Goal: Task Accomplishment & Management: Manage account settings

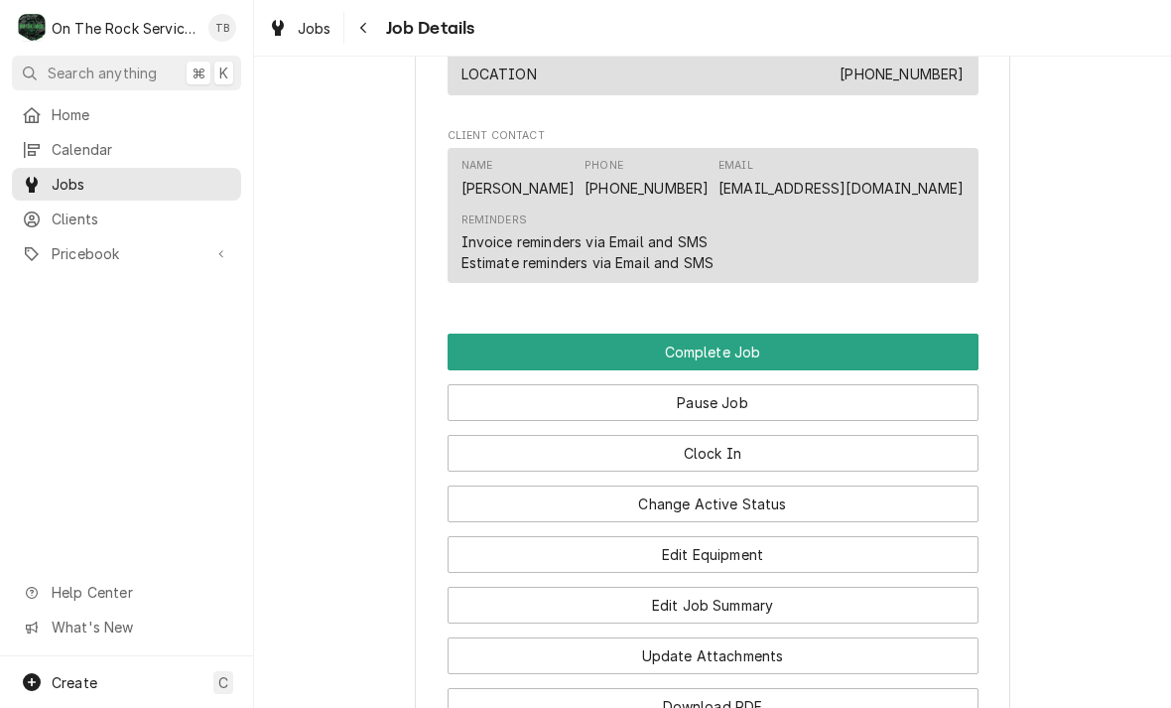
scroll to position [1741, 0]
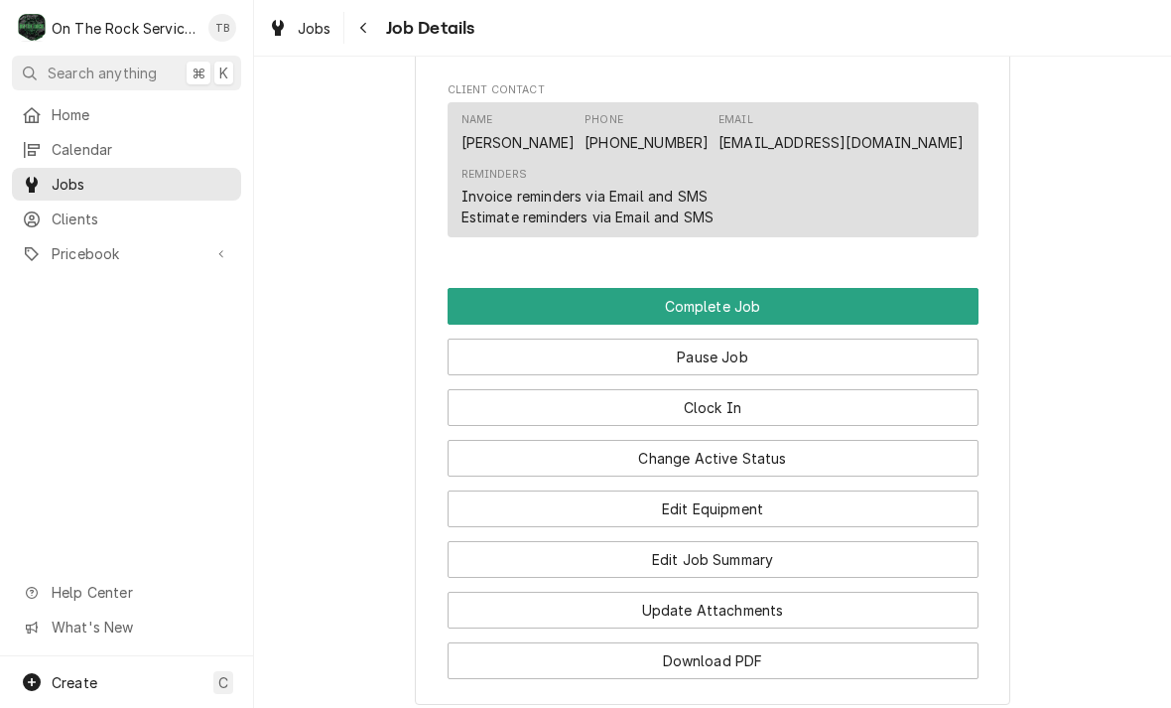
click at [734, 304] on button "Complete Job" at bounding box center [713, 306] width 531 height 37
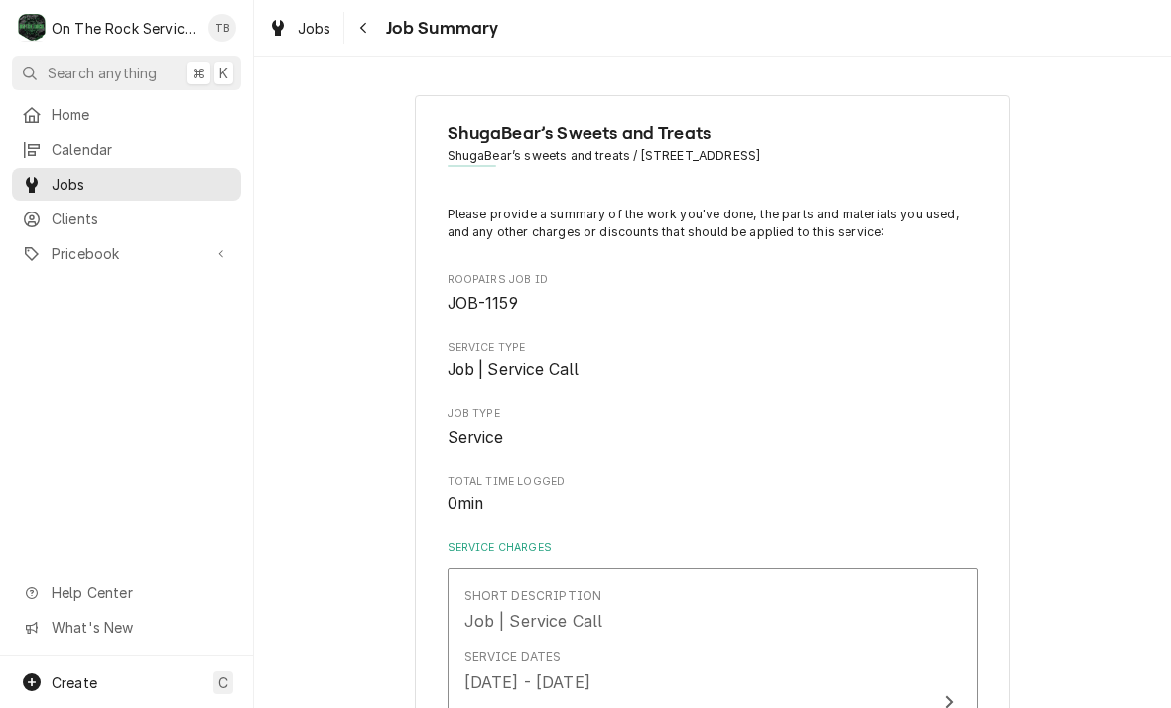
click at [368, 29] on div "Navigate back" at bounding box center [364, 28] width 20 height 20
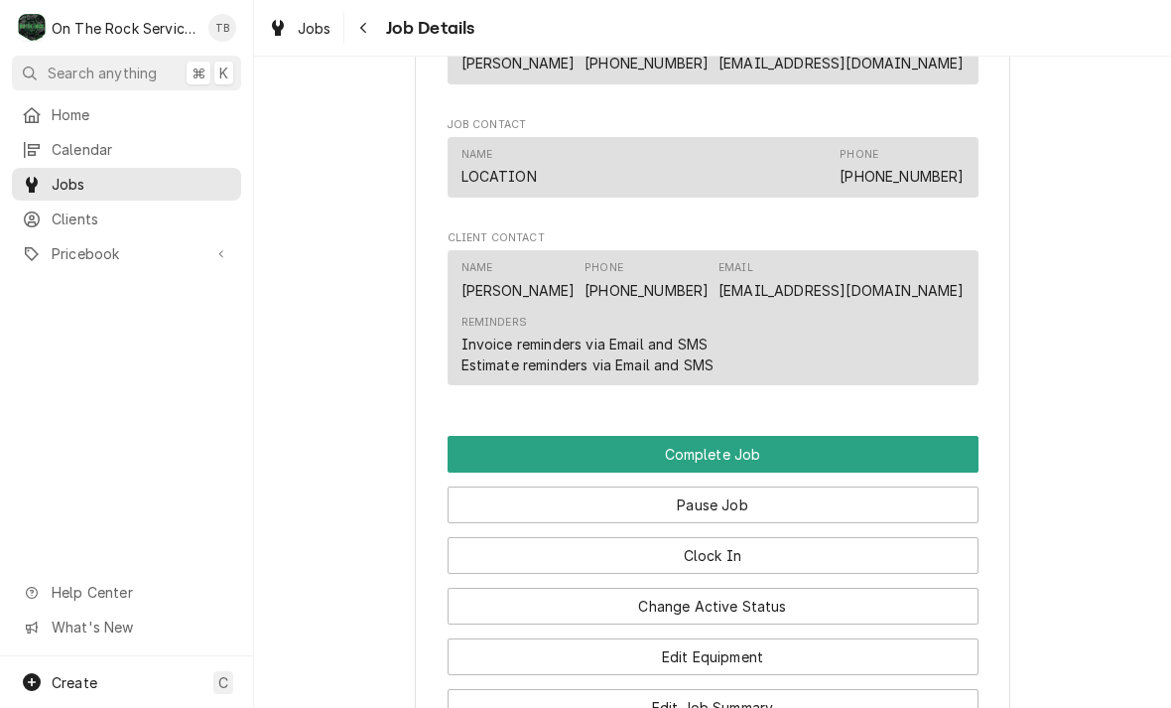
scroll to position [1746, 0]
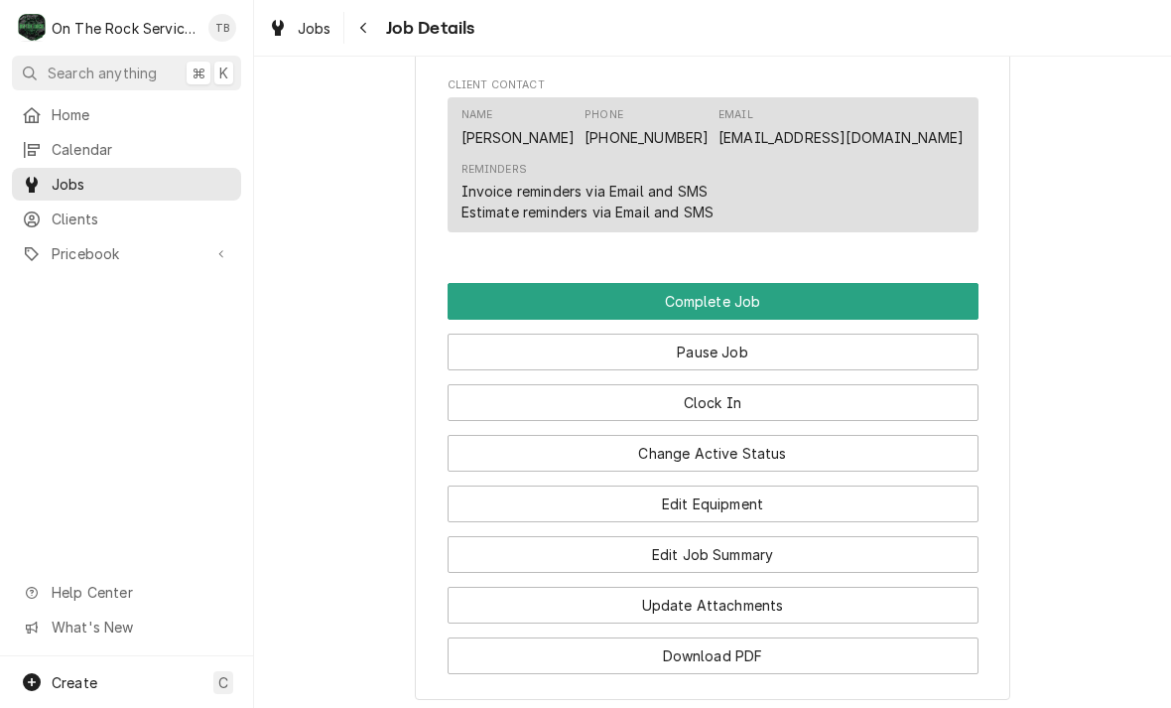
click at [758, 454] on button "Change Active Status" at bounding box center [713, 453] width 531 height 37
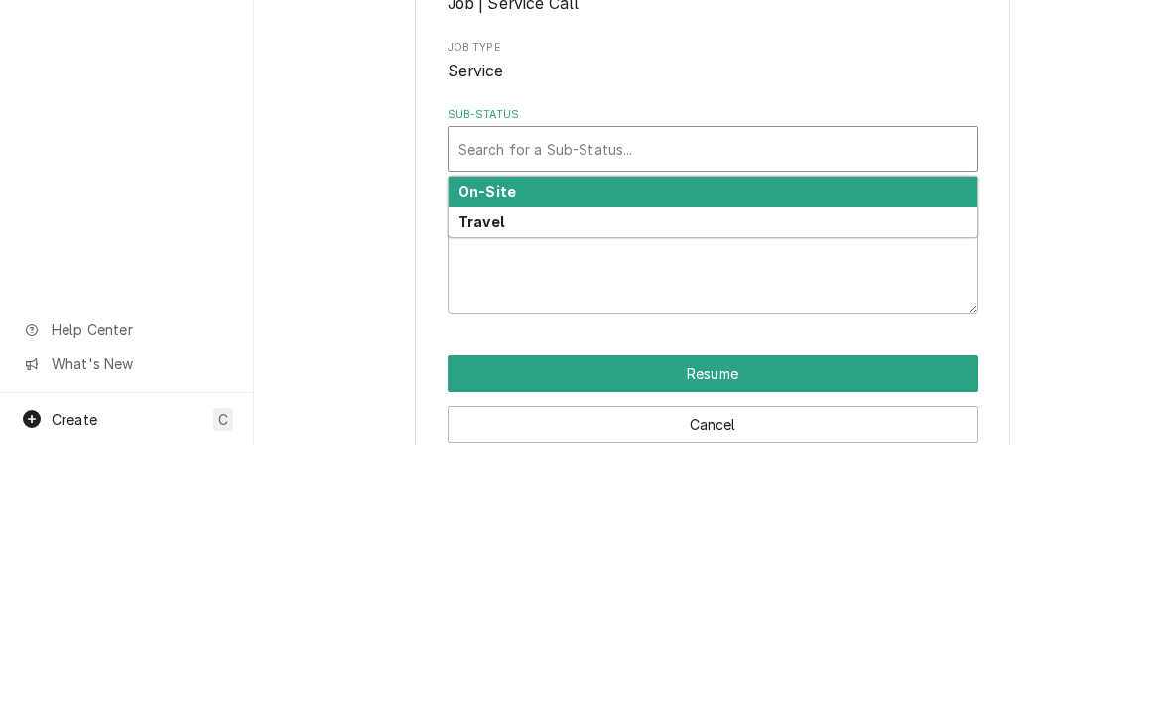
click at [501, 446] on strong "On-Site" at bounding box center [487, 454] width 58 height 17
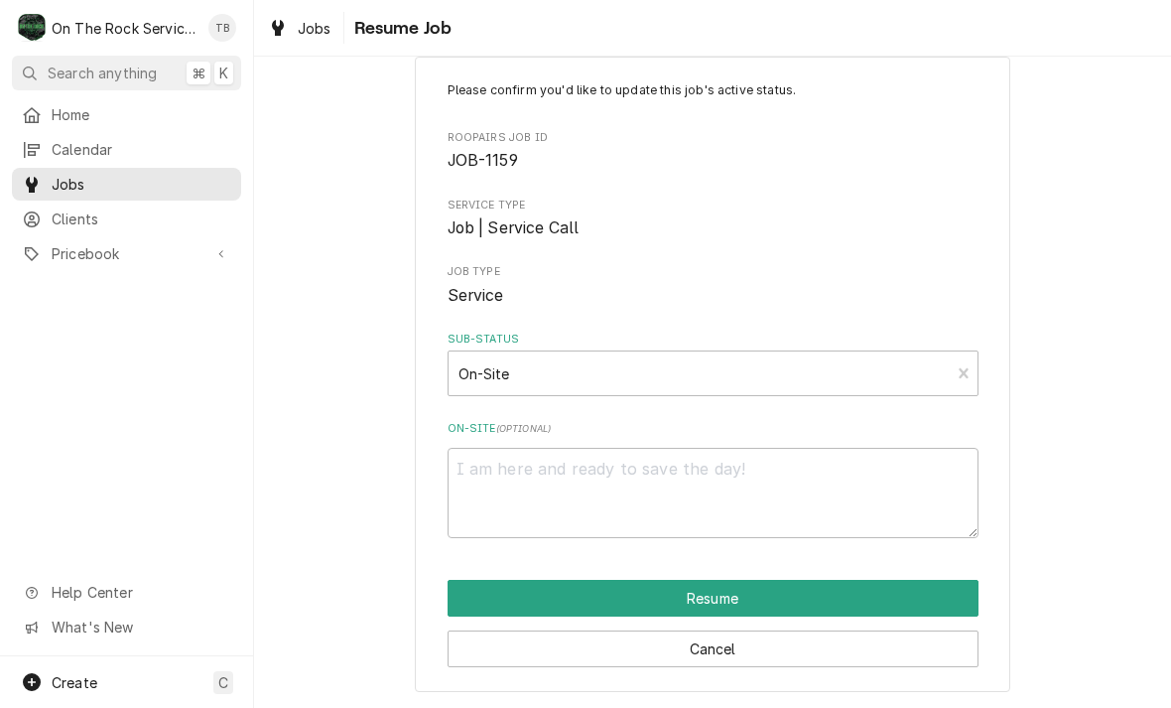
scroll to position [38, 0]
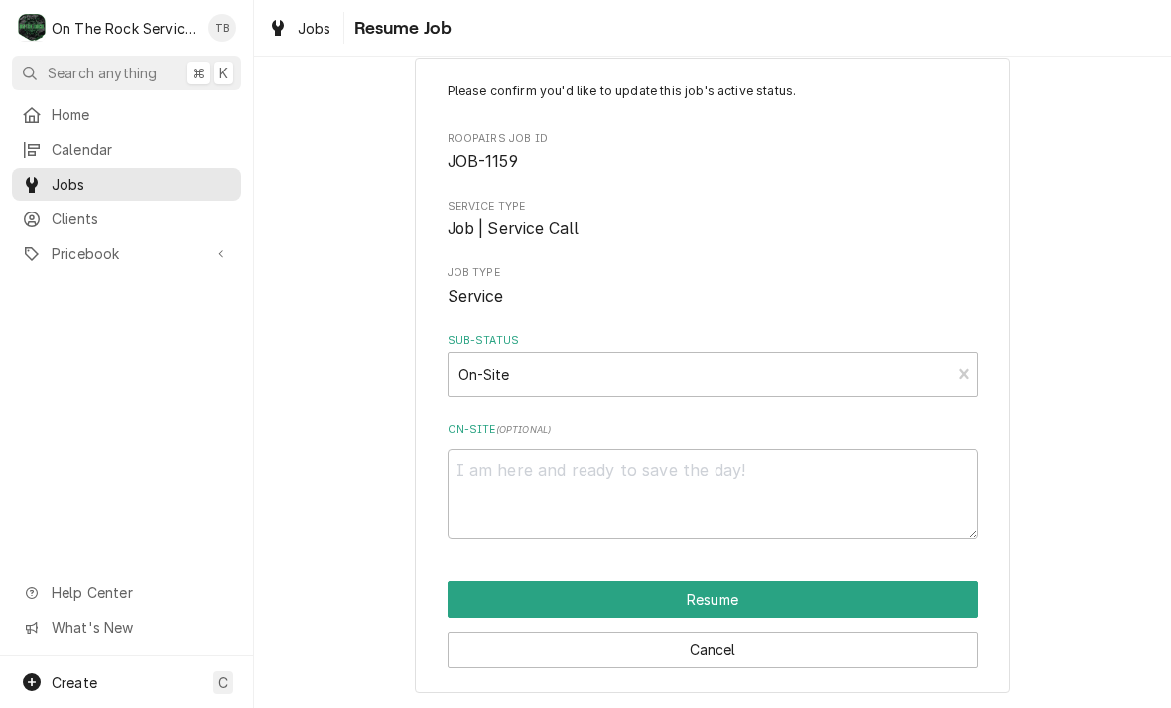
click at [723, 592] on button "Resume" at bounding box center [713, 599] width 531 height 37
type textarea "x"
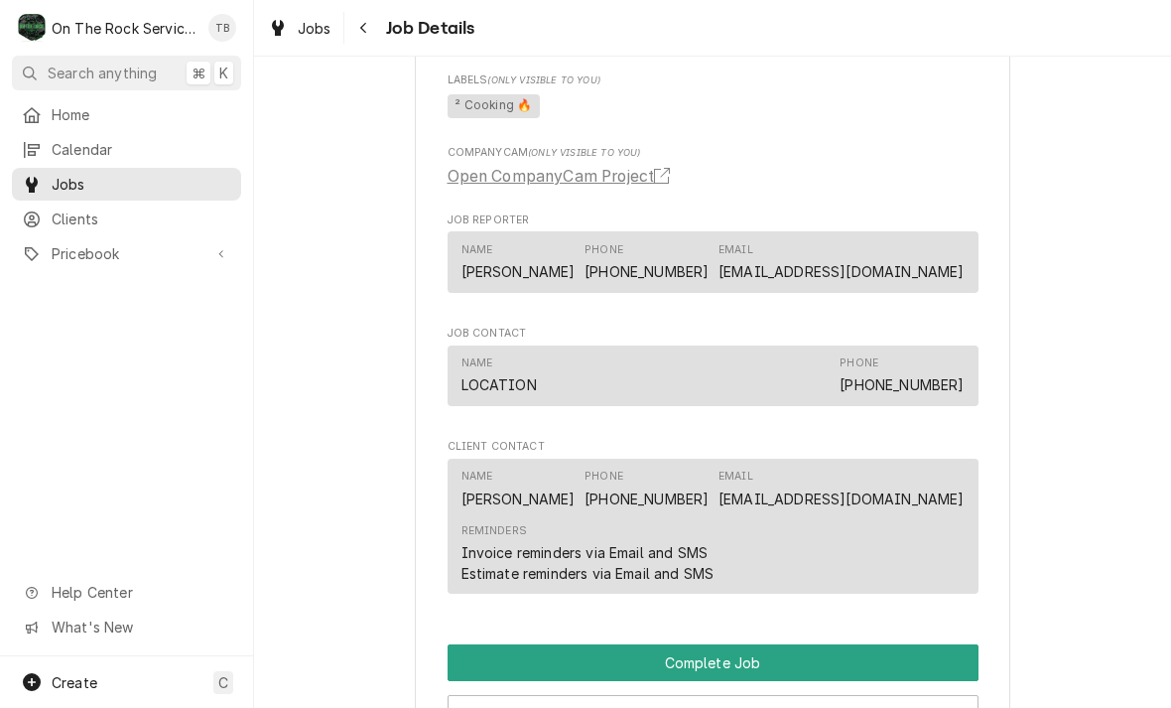
scroll to position [1385, 0]
